Goal: Information Seeking & Learning: Learn about a topic

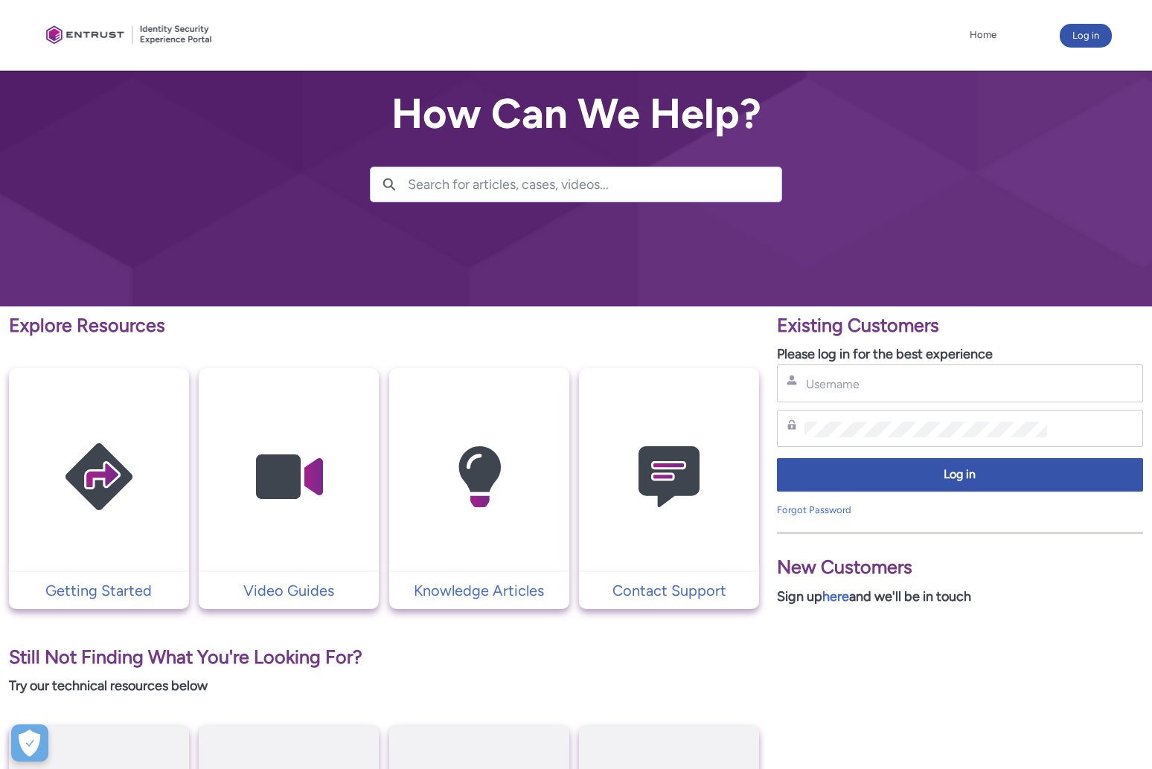
scroll to position [25, 0]
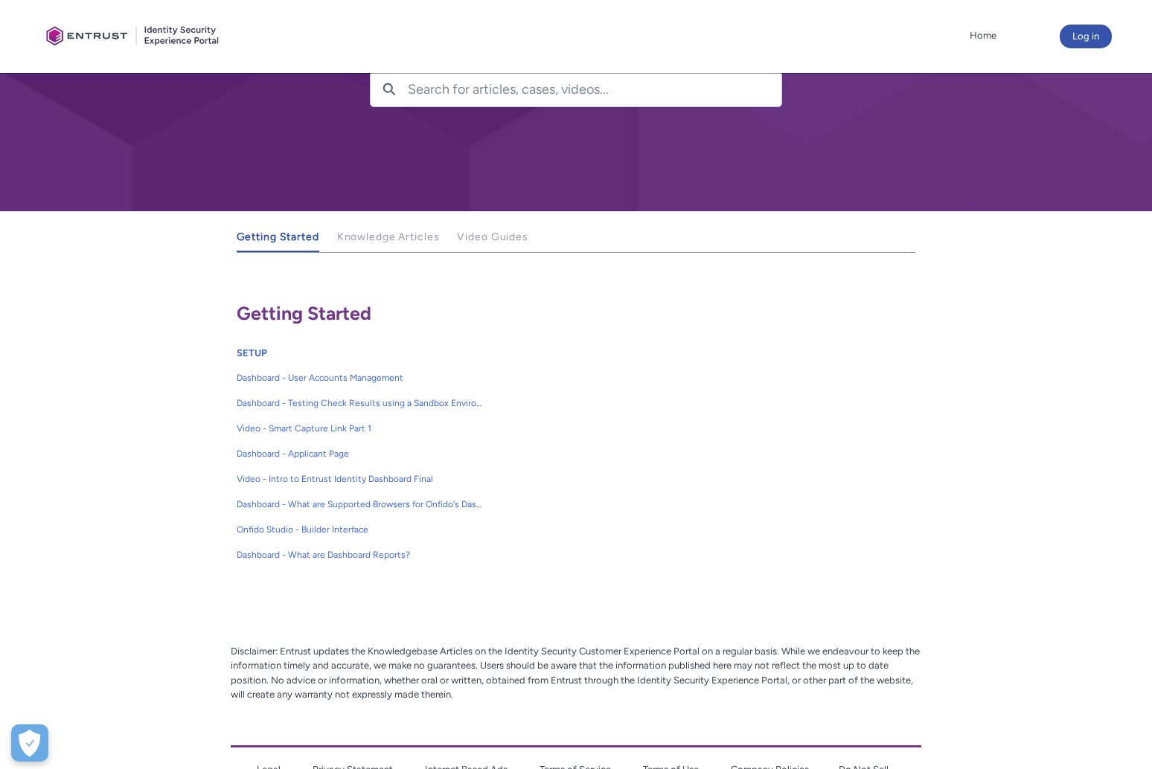
scroll to position [115, 0]
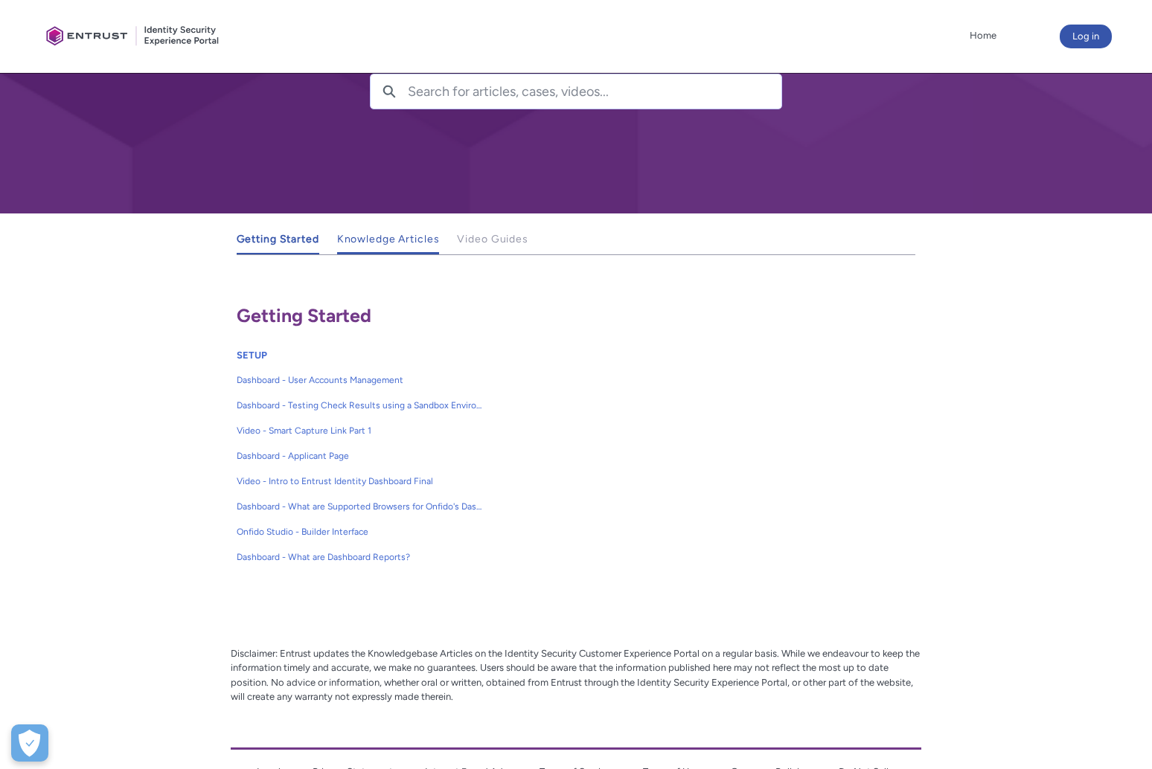
click at [391, 243] on span "Knowledge Articles" at bounding box center [388, 239] width 103 height 13
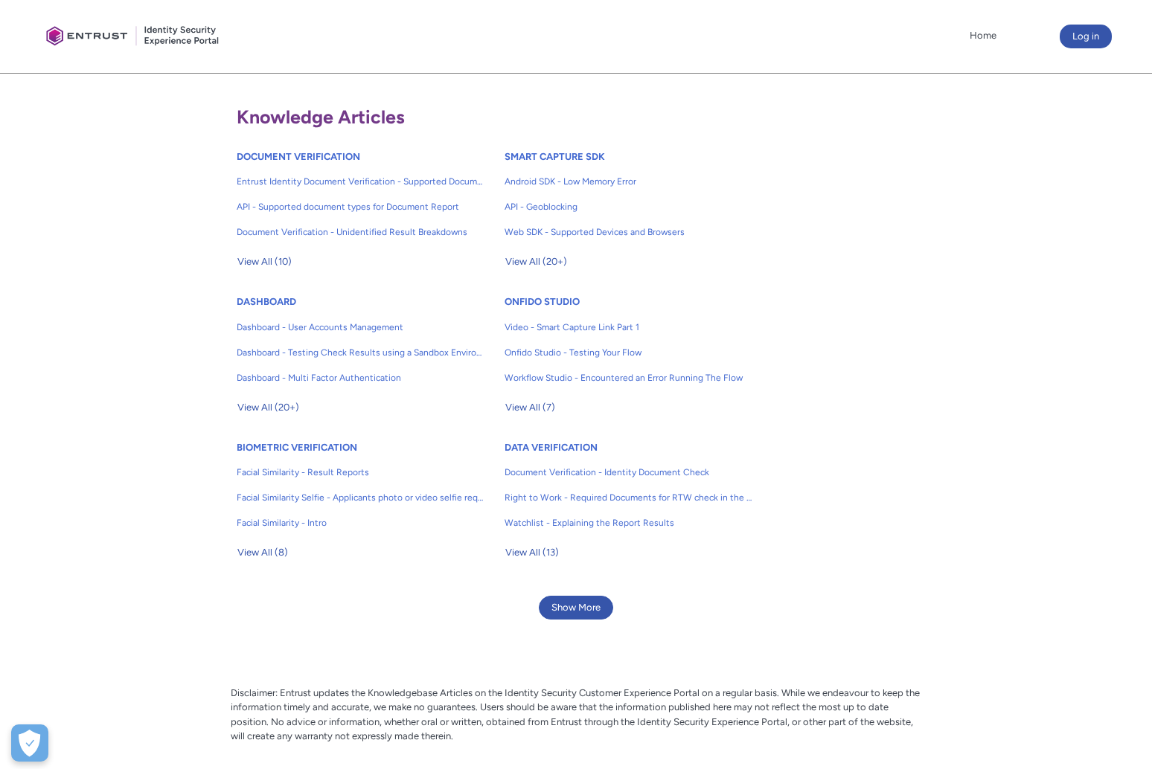
scroll to position [321, 0]
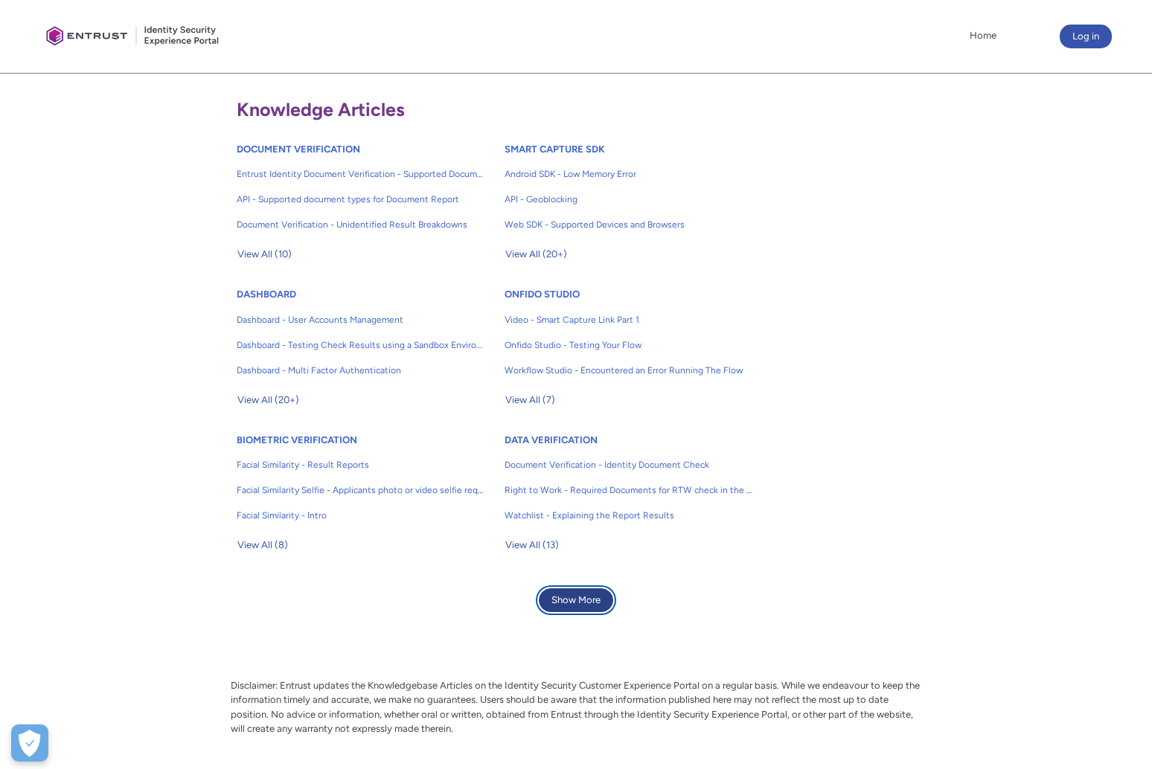
click at [578, 606] on button "Show More" at bounding box center [576, 601] width 74 height 24
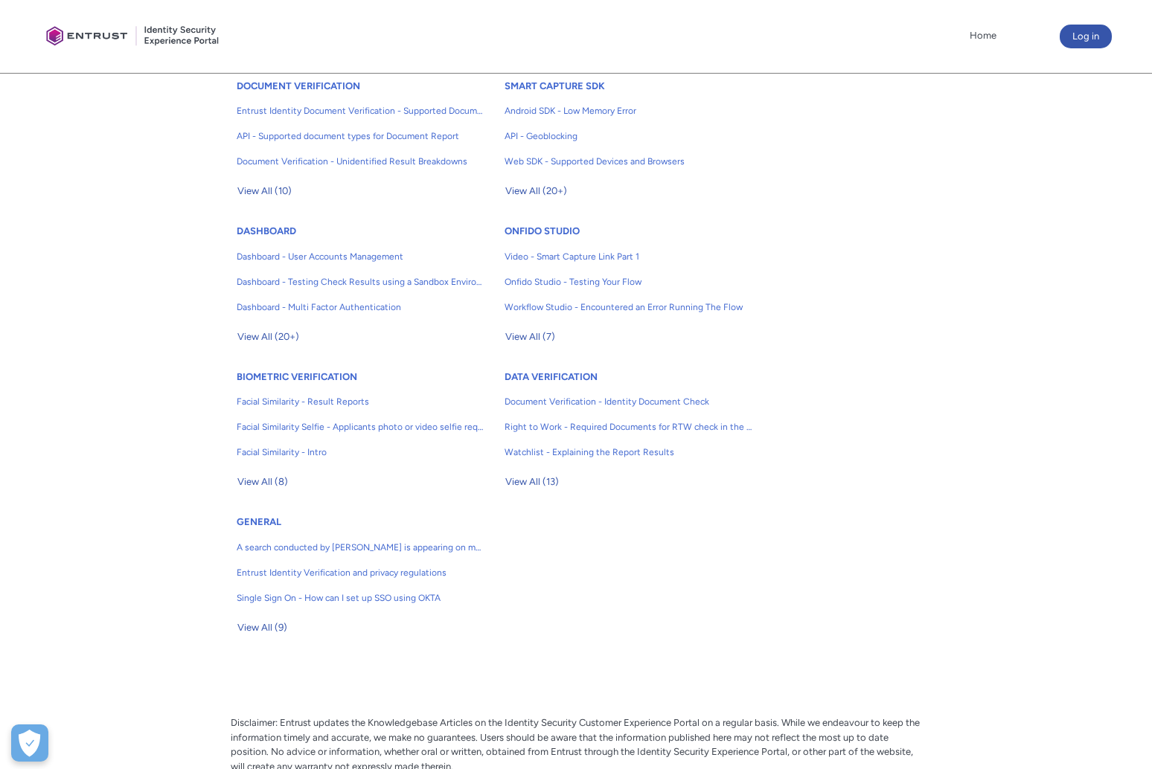
scroll to position [385, 0]
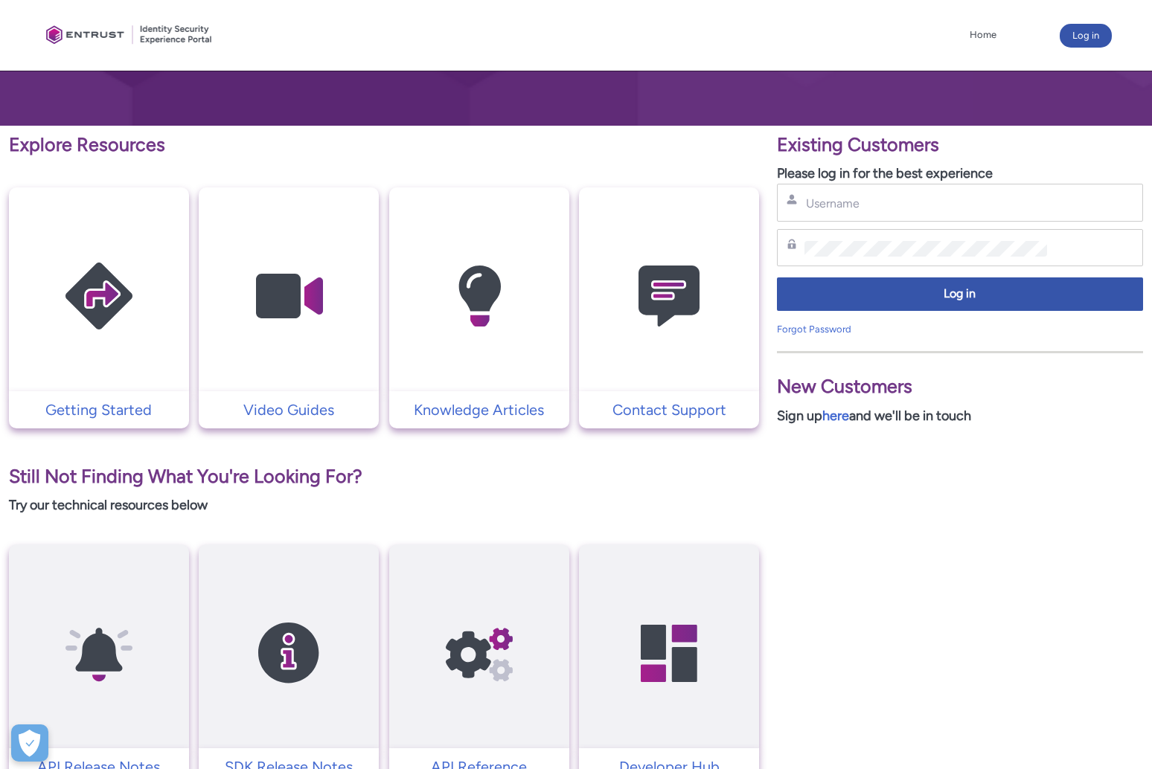
scroll to position [366, 0]
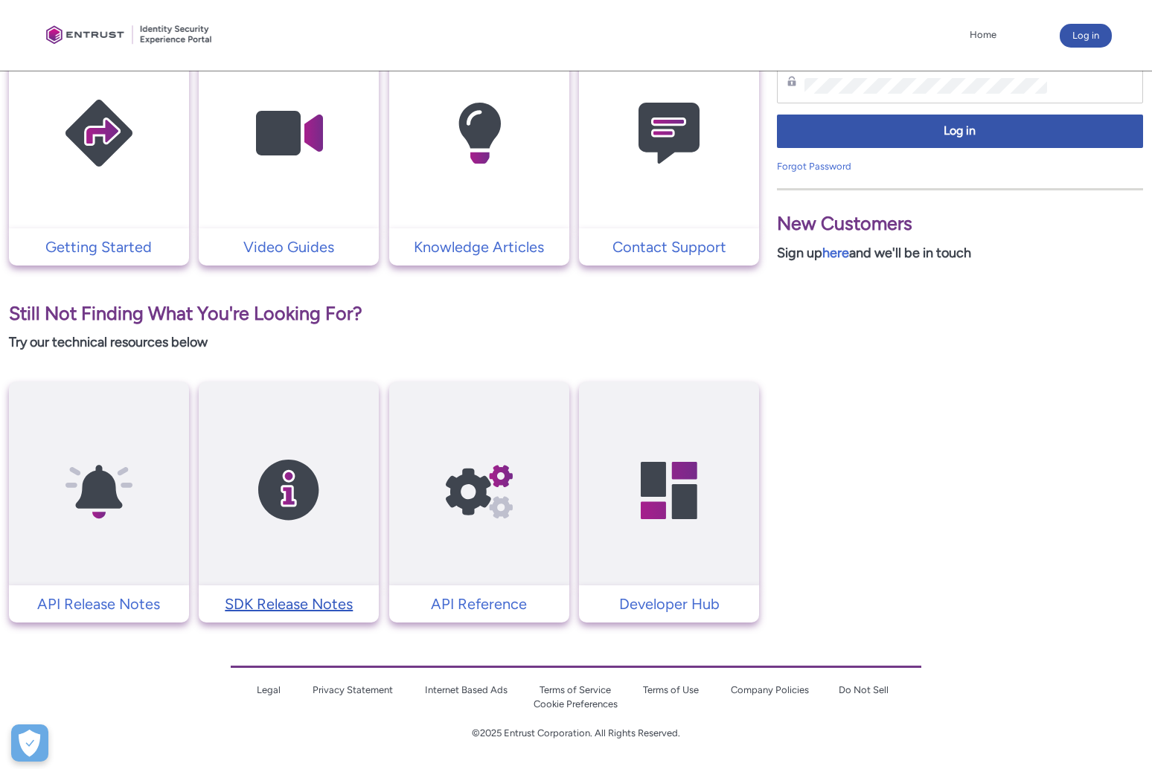
click at [311, 603] on p "SDK Release Notes" at bounding box center [288, 604] width 165 height 22
